Goal: Task Accomplishment & Management: Manage account settings

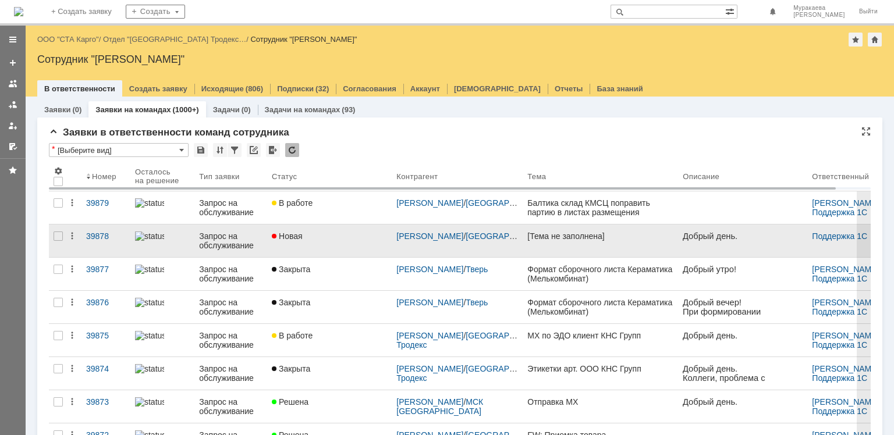
click at [218, 242] on div "Запрос на обслуживание" at bounding box center [230, 241] width 63 height 19
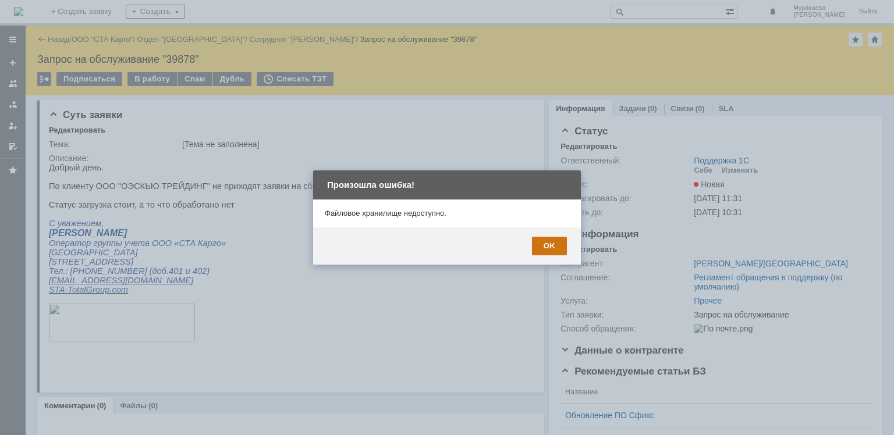
click at [549, 242] on div "OK" at bounding box center [549, 246] width 35 height 19
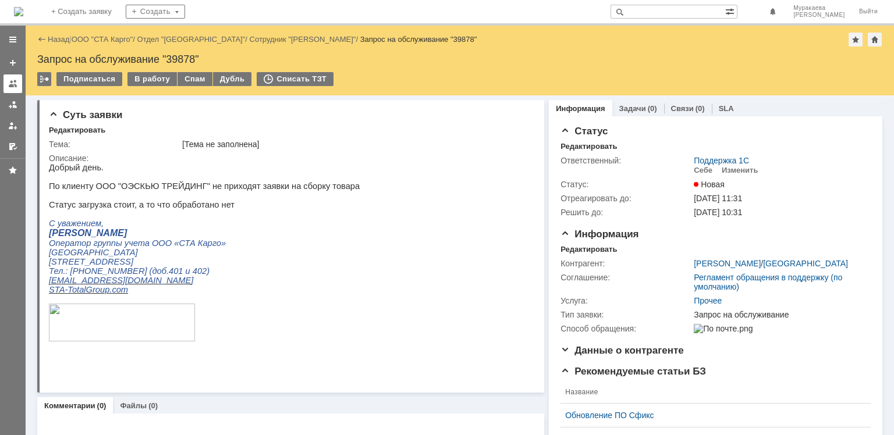
click at [15, 87] on div at bounding box center [12, 83] width 9 height 9
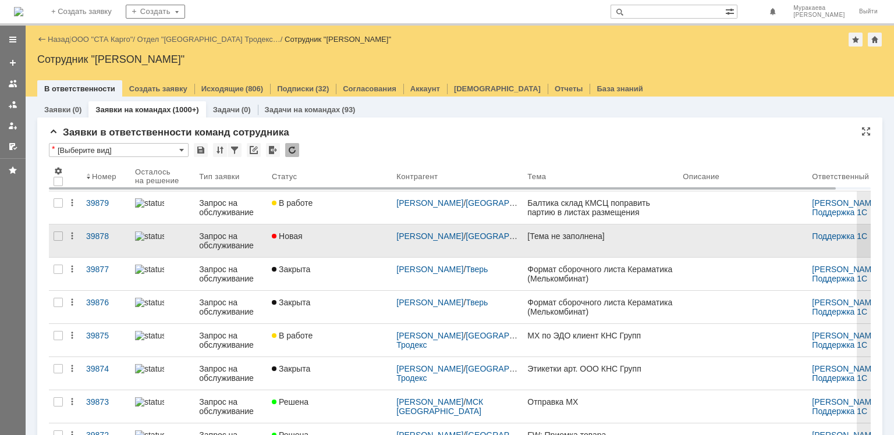
click at [219, 239] on div "Запрос на обслуживание" at bounding box center [230, 241] width 63 height 19
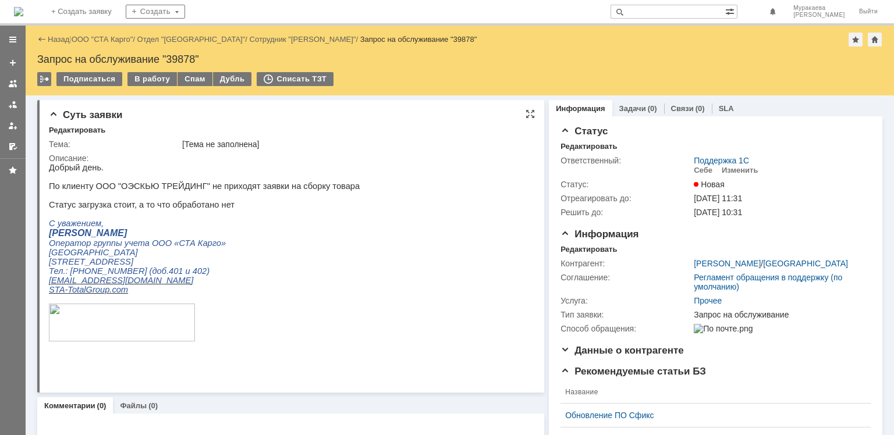
click at [327, 187] on html "Добрый день. По клиенту ООО "ОЭСКЬЮ ТРЕЙДИНГ" не приходят заявки на сборку това…" at bounding box center [286, 263] width 475 height 201
click at [11, 87] on div at bounding box center [12, 83] width 9 height 9
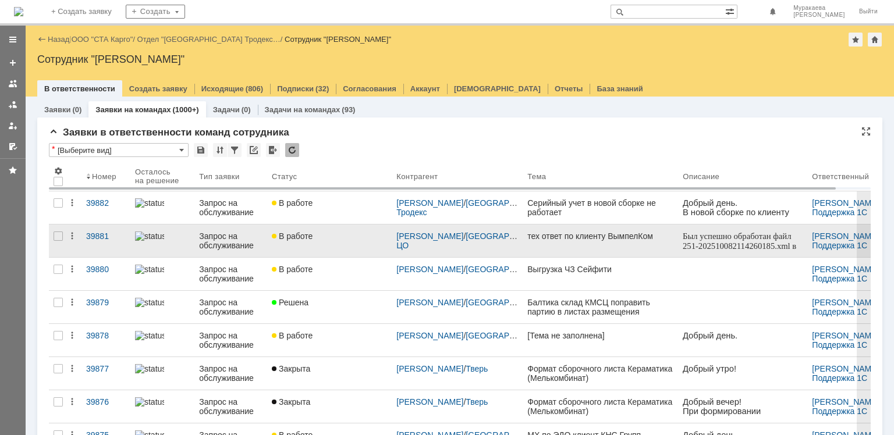
click at [216, 240] on div "Запрос на обслуживание" at bounding box center [230, 241] width 63 height 19
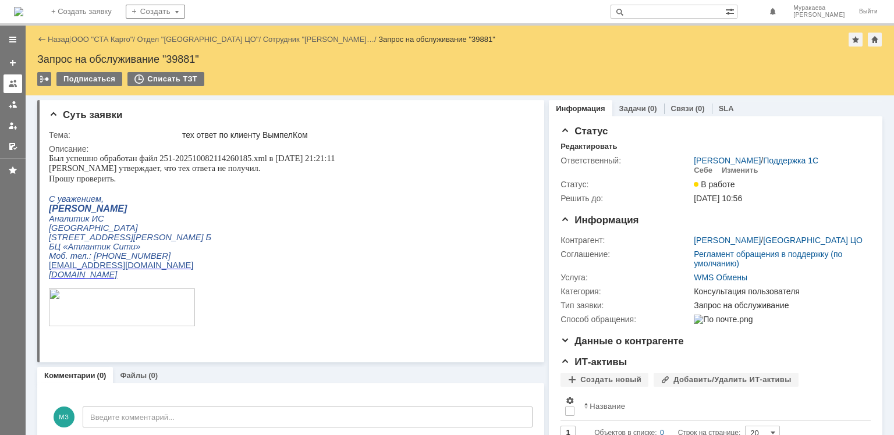
click at [15, 86] on div at bounding box center [12, 83] width 9 height 9
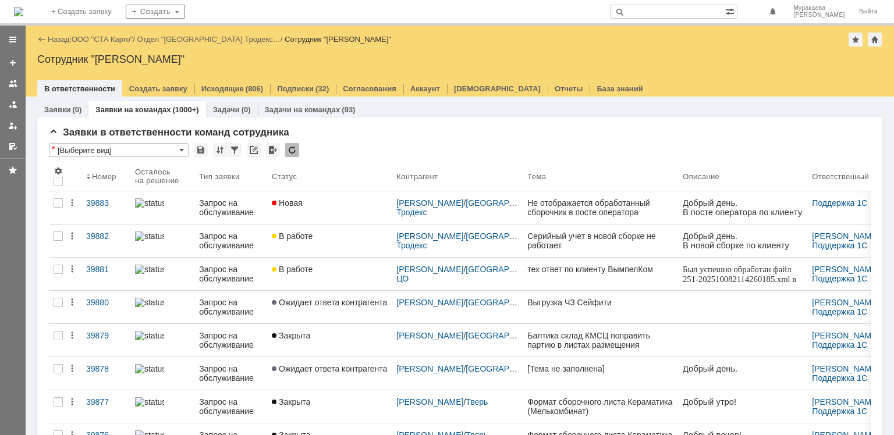
click at [247, 284] on link "Запрос на обслуживание" at bounding box center [230, 274] width 73 height 33
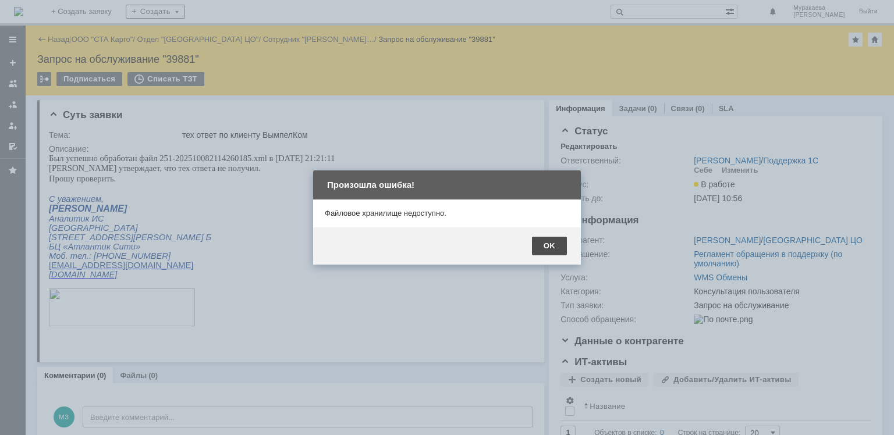
click at [541, 243] on div "OK" at bounding box center [549, 246] width 35 height 19
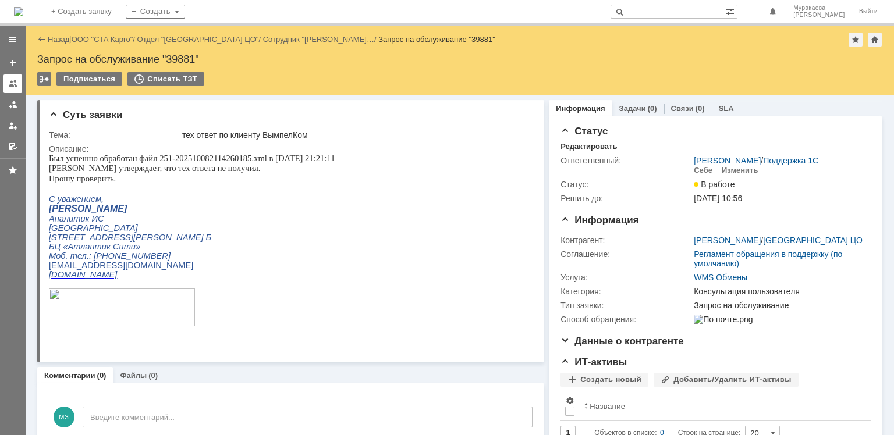
click at [14, 83] on div at bounding box center [12, 83] width 9 height 9
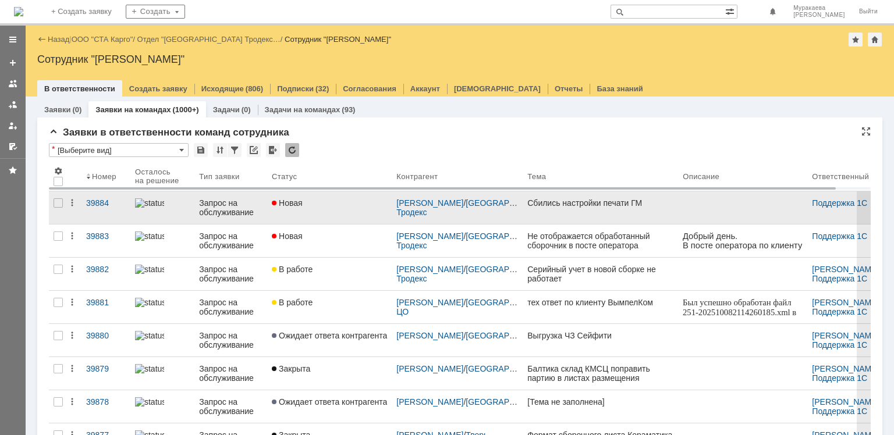
click at [215, 210] on div "Запрос на обслуживание" at bounding box center [230, 207] width 63 height 19
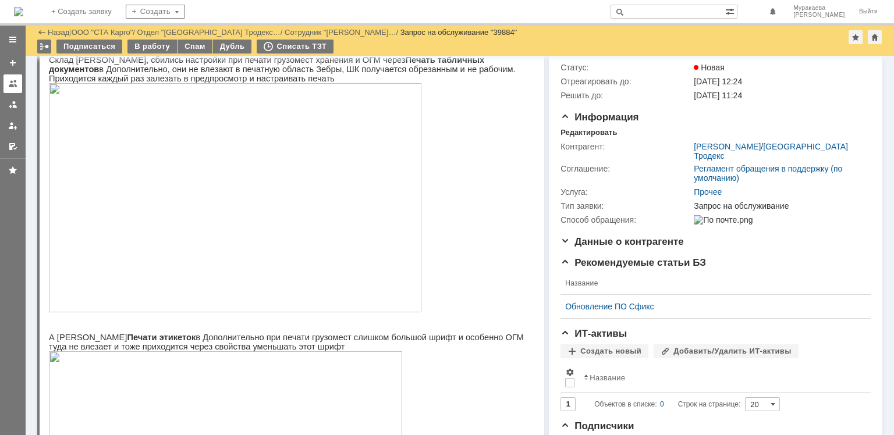
click at [16, 85] on div at bounding box center [12, 83] width 9 height 9
